Goal: Find contact information: Find contact information

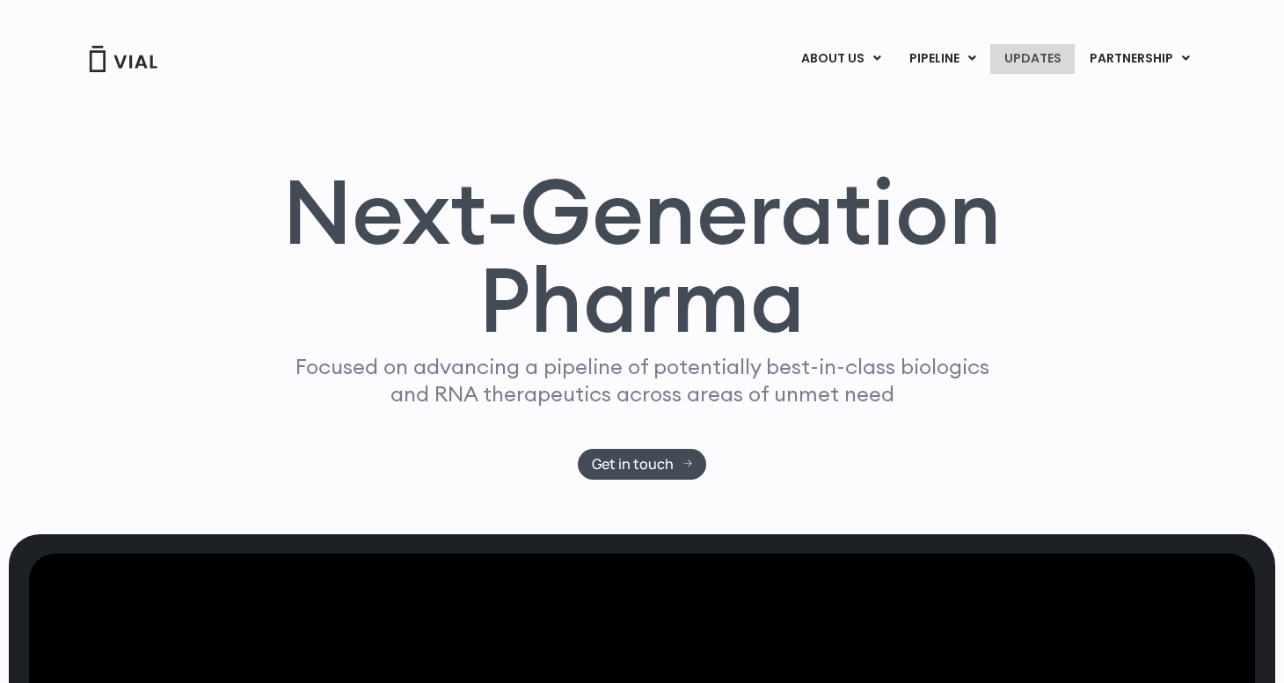
click at [1008, 55] on link "UPDATES" at bounding box center [1033, 59] width 84 height 30
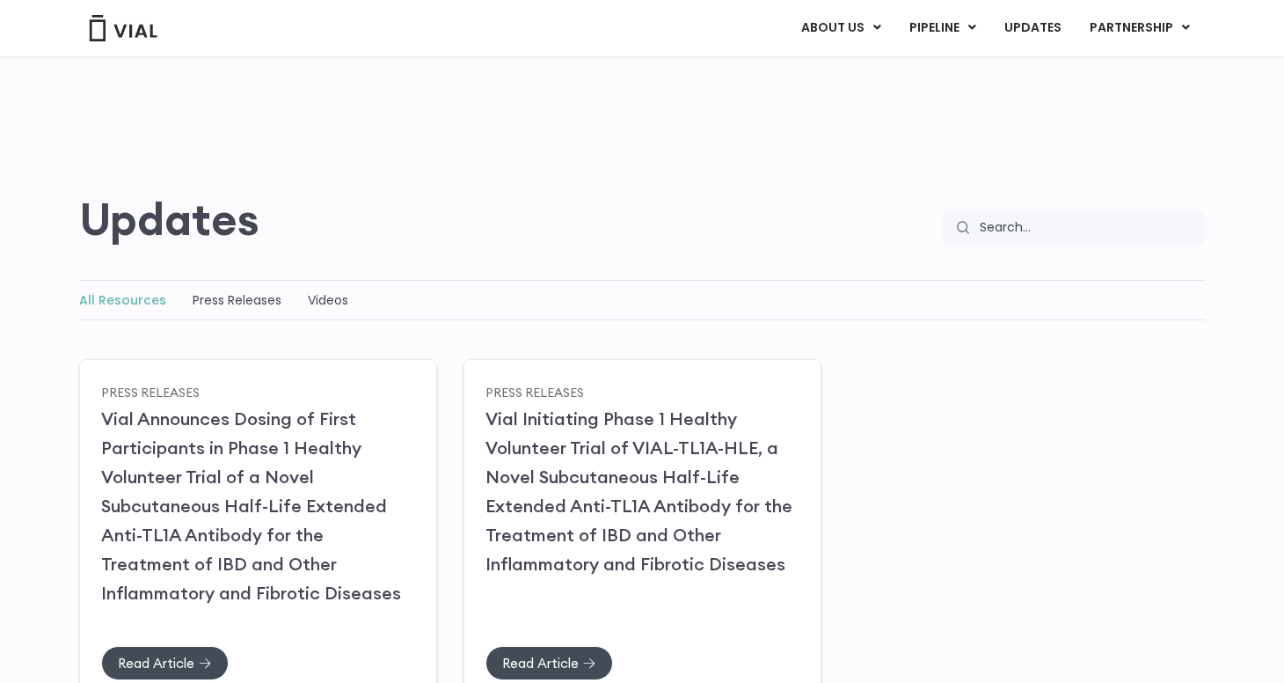
scroll to position [23, 0]
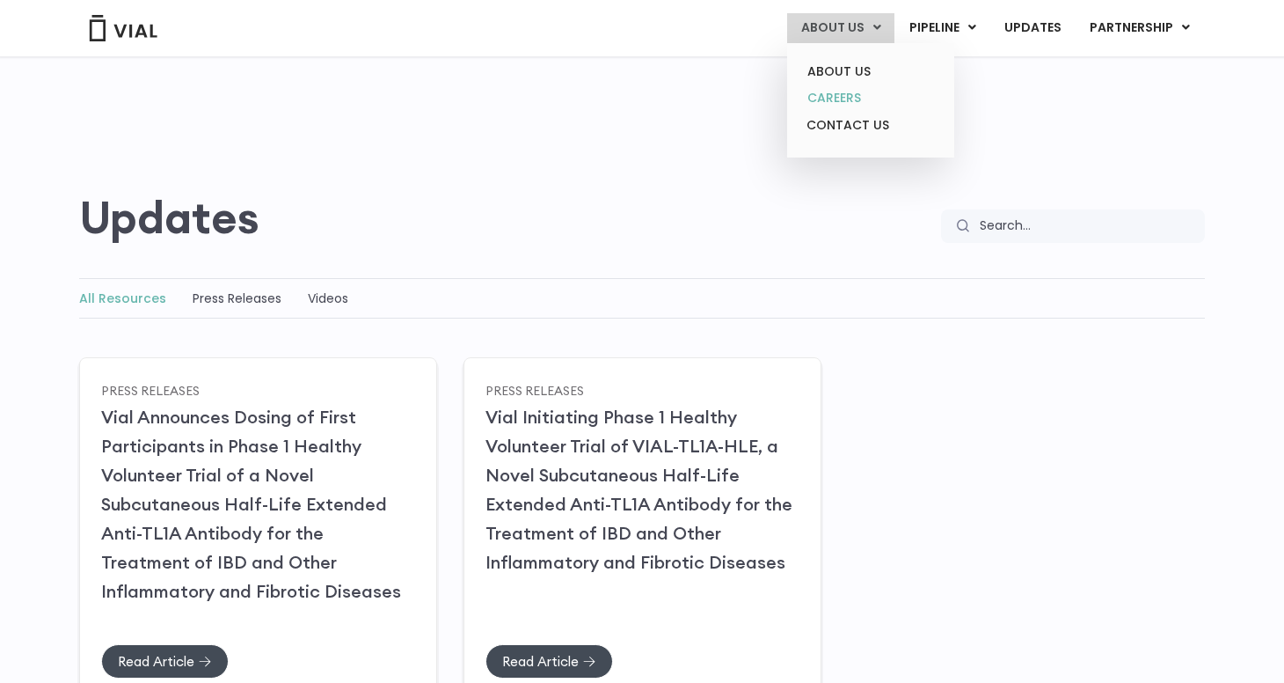
click at [848, 93] on link "CAREERS" at bounding box center [871, 97] width 154 height 27
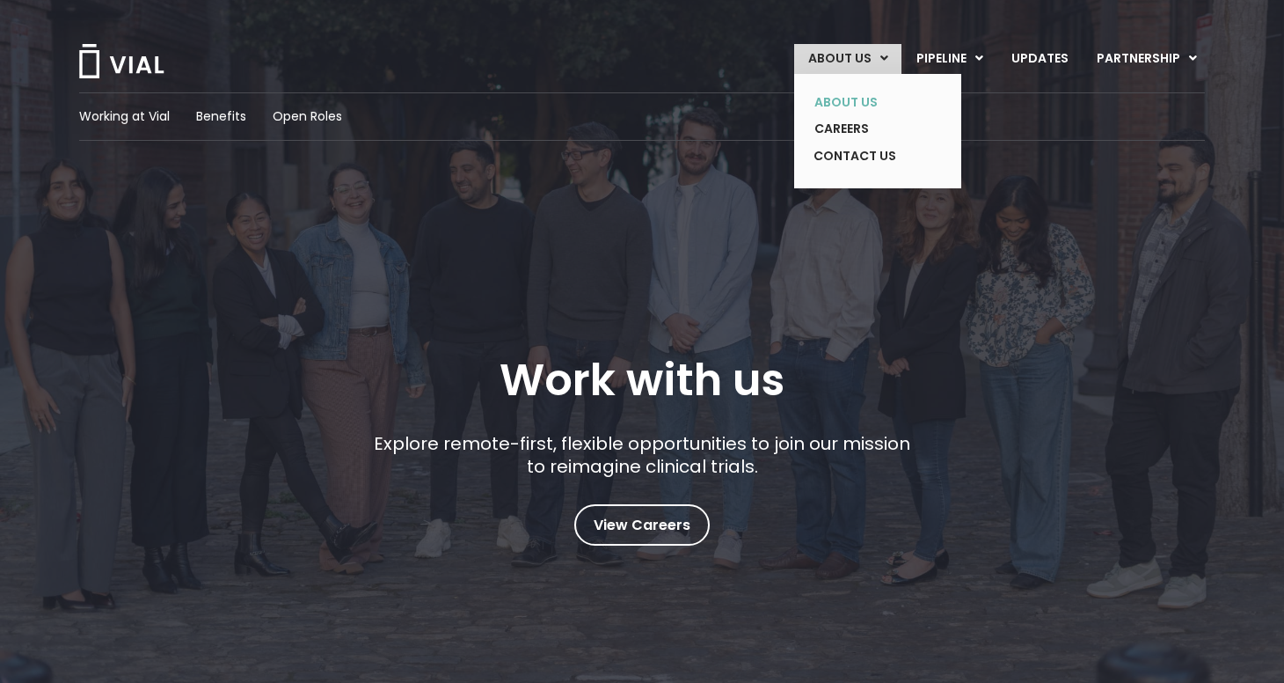
click at [861, 104] on link "ABOUT US" at bounding box center [865, 102] width 128 height 27
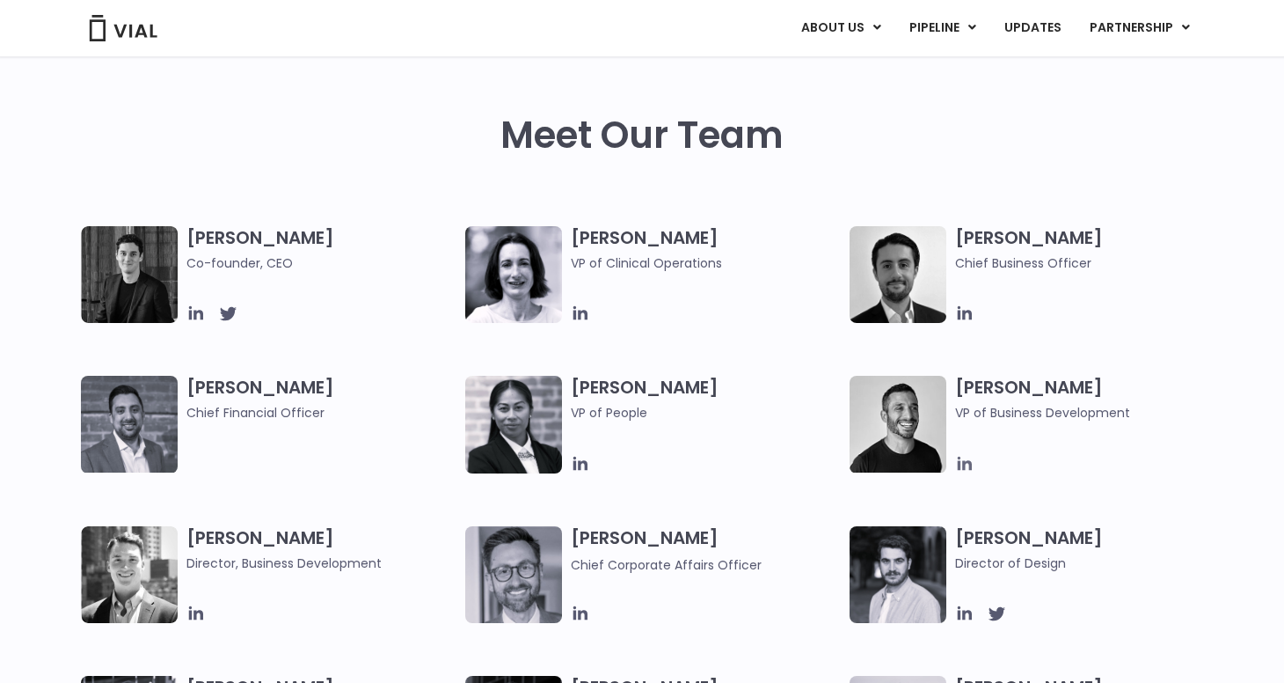
scroll to position [790, 0]
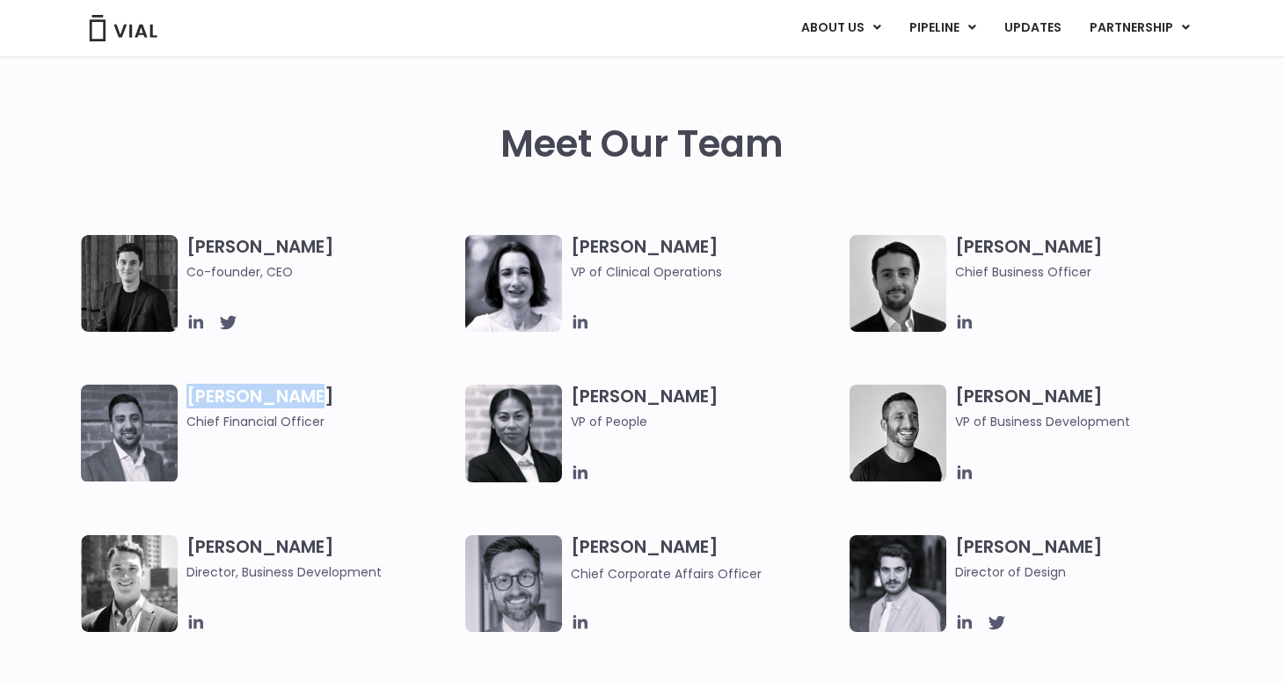
drag, startPoint x: 188, startPoint y: 396, endPoint x: 345, endPoint y: 387, distance: 156.8
click at [345, 387] on h3 "[PERSON_NAME] Chief Financial Officer" at bounding box center [322, 407] width 270 height 47
copy h3 "[PERSON_NAME]"
click at [201, 320] on icon at bounding box center [196, 322] width 14 height 14
